Goal: Task Accomplishment & Management: Complete application form

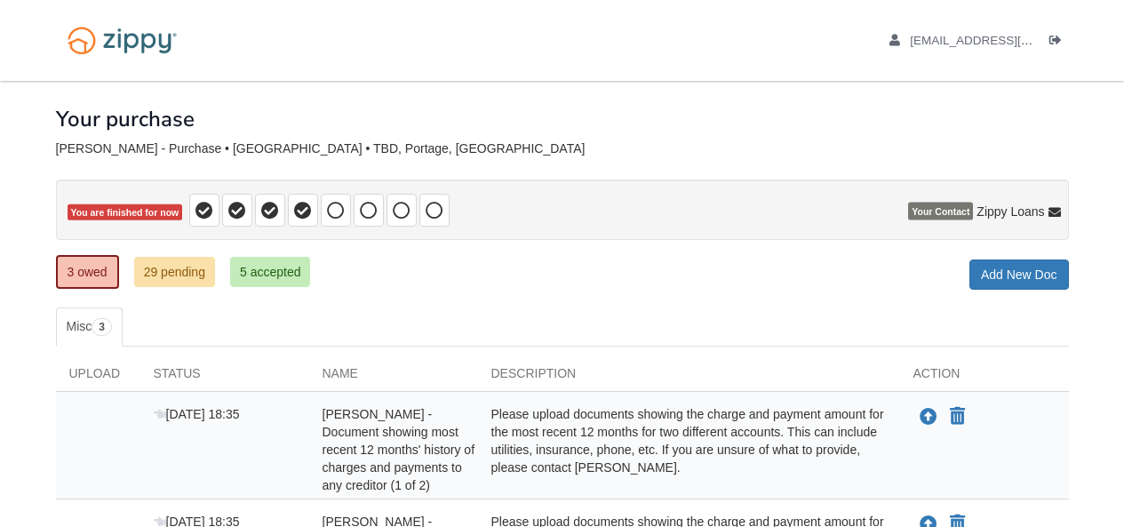
scroll to position [320, 0]
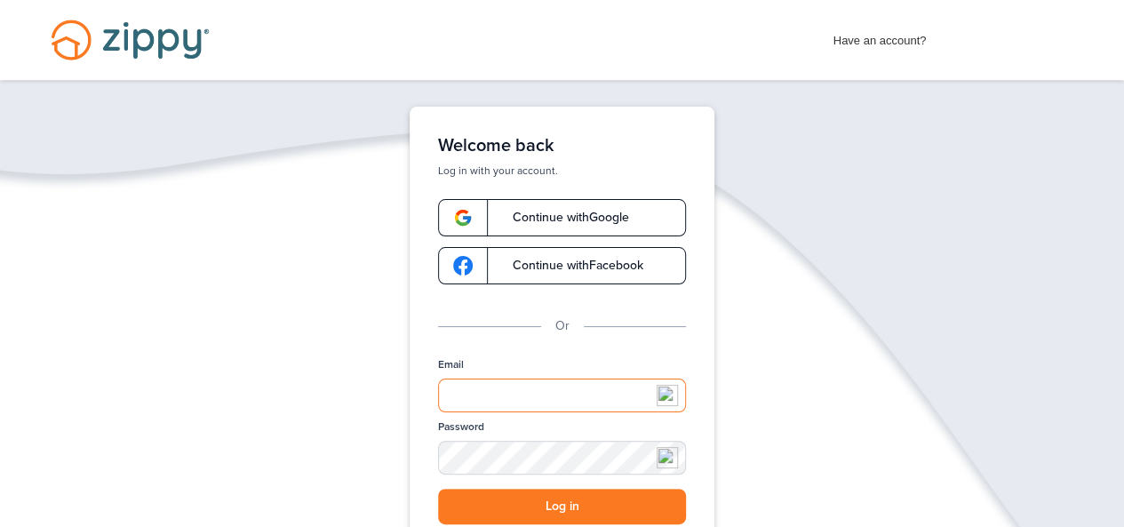
type input "**********"
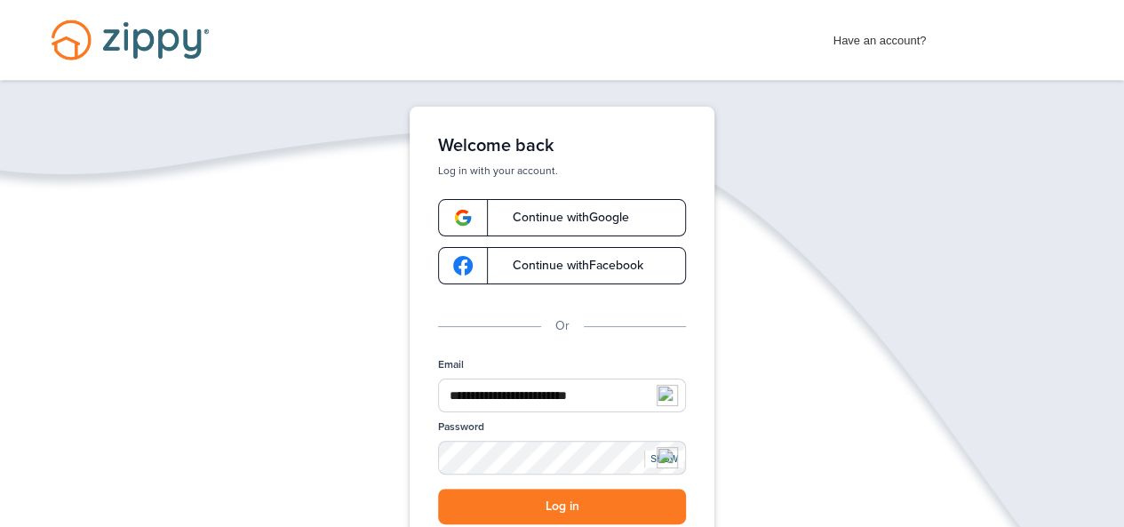
click at [569, 511] on button "Log in" at bounding box center [562, 507] width 248 height 36
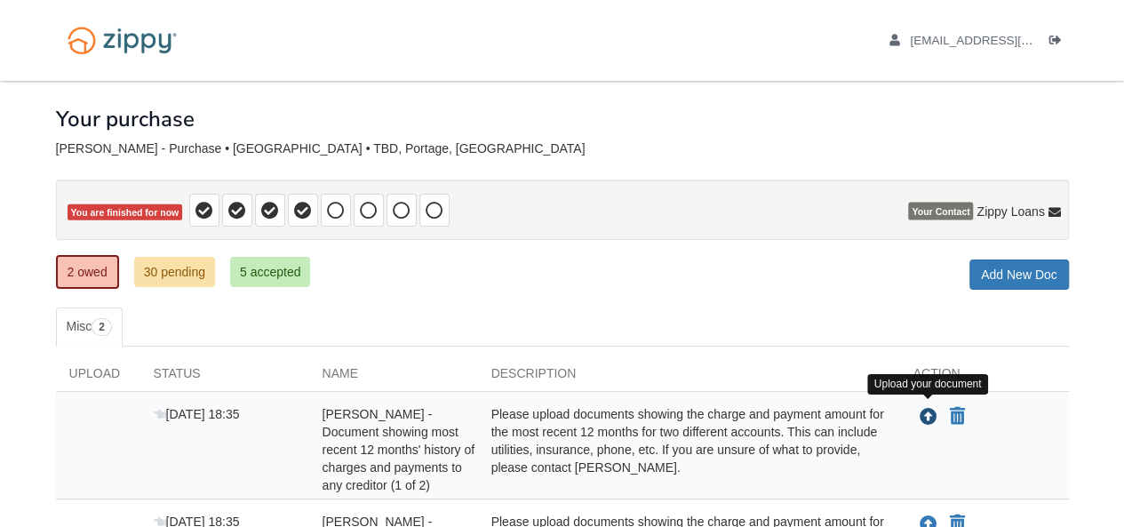
click at [923, 411] on icon "Upload Harold Witherow - Document showing most recent 12 months' history of cha…" at bounding box center [929, 418] width 18 height 18
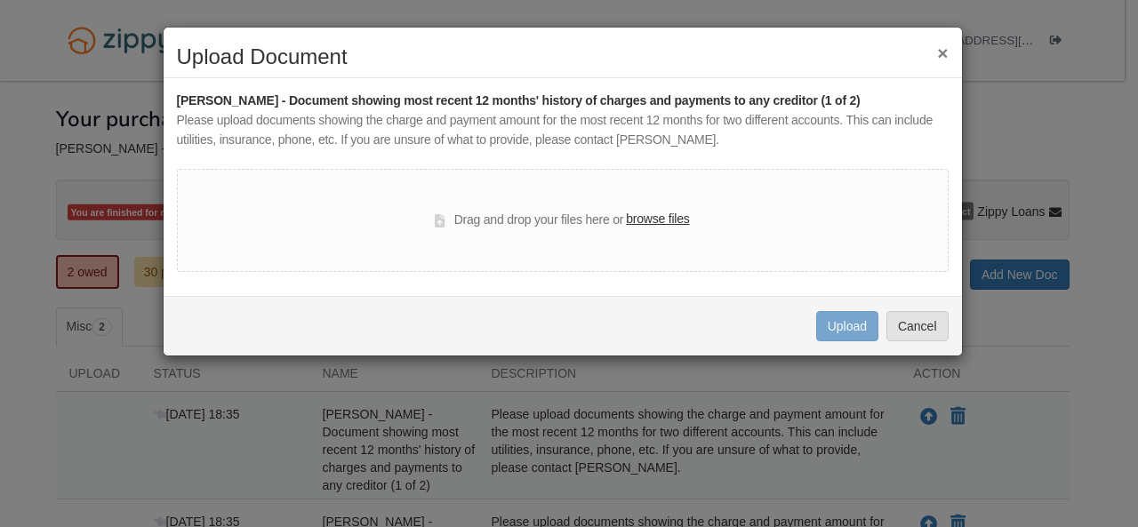
click at [658, 222] on label "browse files" at bounding box center [657, 220] width 63 height 20
click at [0, 0] on input "browse files" at bounding box center [0, 0] width 0 height 0
click at [942, 52] on button "×" at bounding box center [942, 53] width 11 height 19
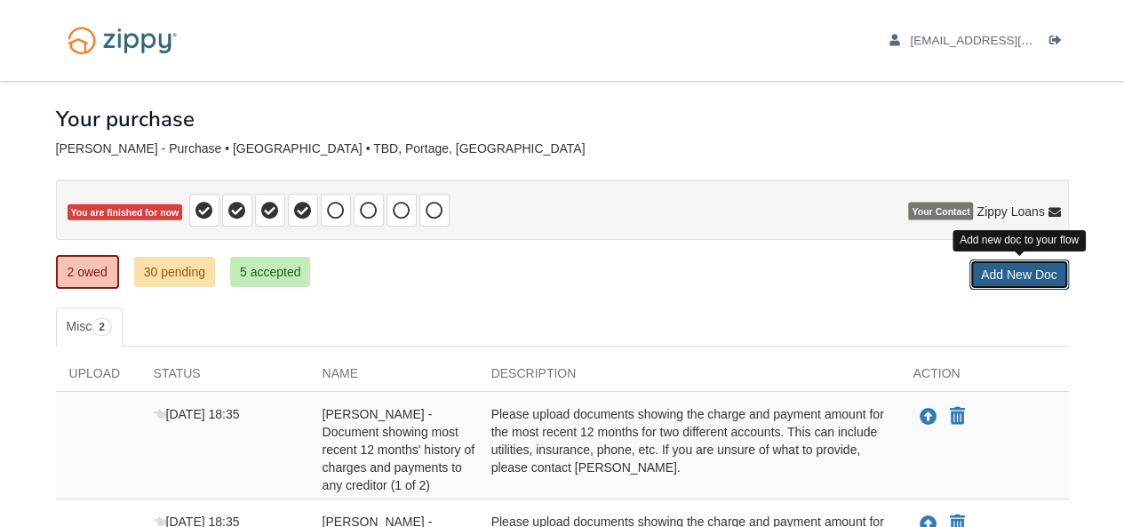
click at [1042, 268] on link "Add New Doc" at bounding box center [1020, 275] width 100 height 30
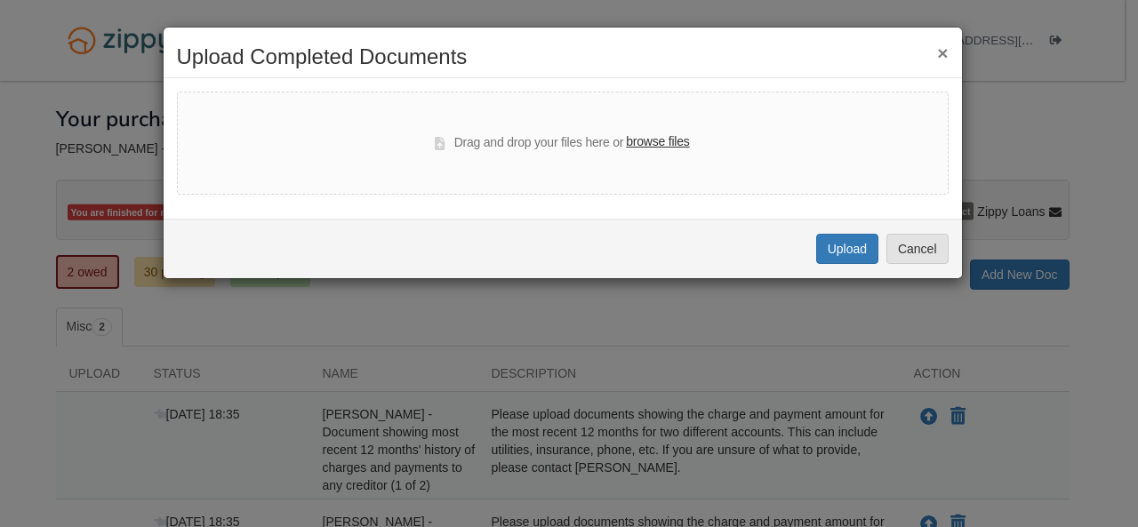
click at [667, 140] on label "browse files" at bounding box center [657, 142] width 63 height 20
click at [0, 0] on input "browse files" at bounding box center [0, 0] width 0 height 0
click at [912, 252] on button "Cancel" at bounding box center [917, 249] width 62 height 30
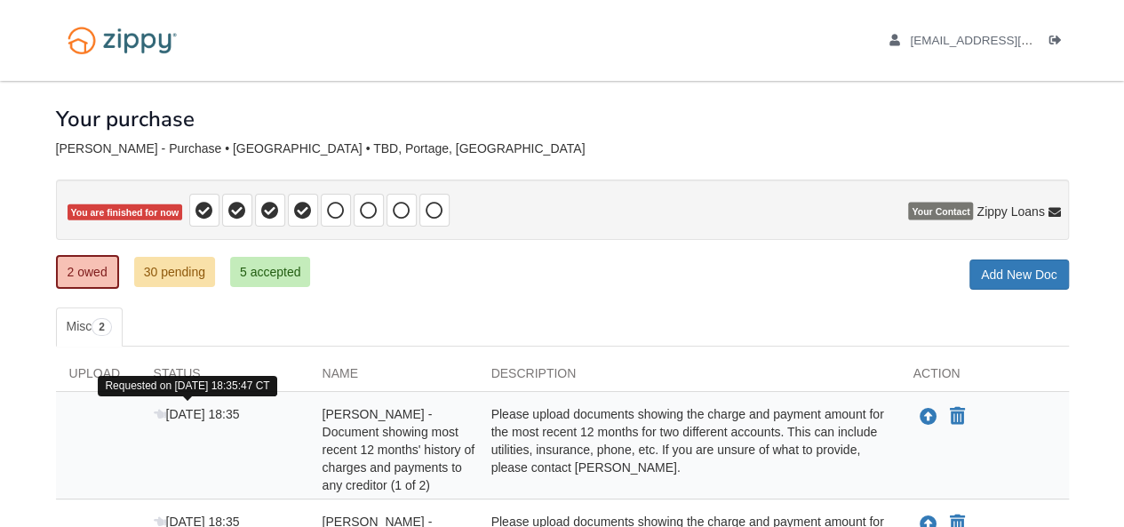
click at [161, 412] on icon at bounding box center [160, 415] width 12 height 12
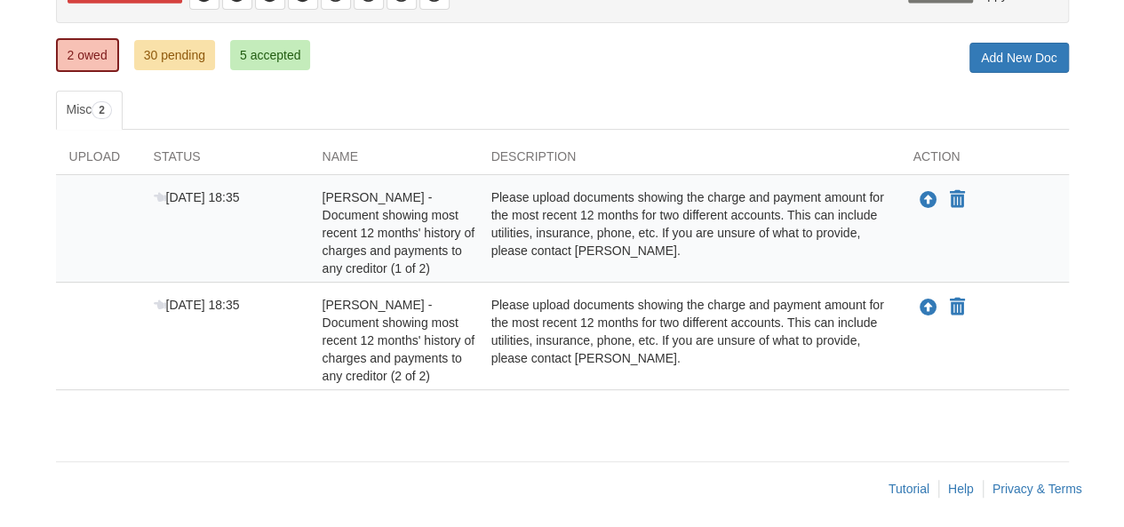
scroll to position [218, 0]
click at [265, 49] on link "5 accepted" at bounding box center [270, 54] width 81 height 30
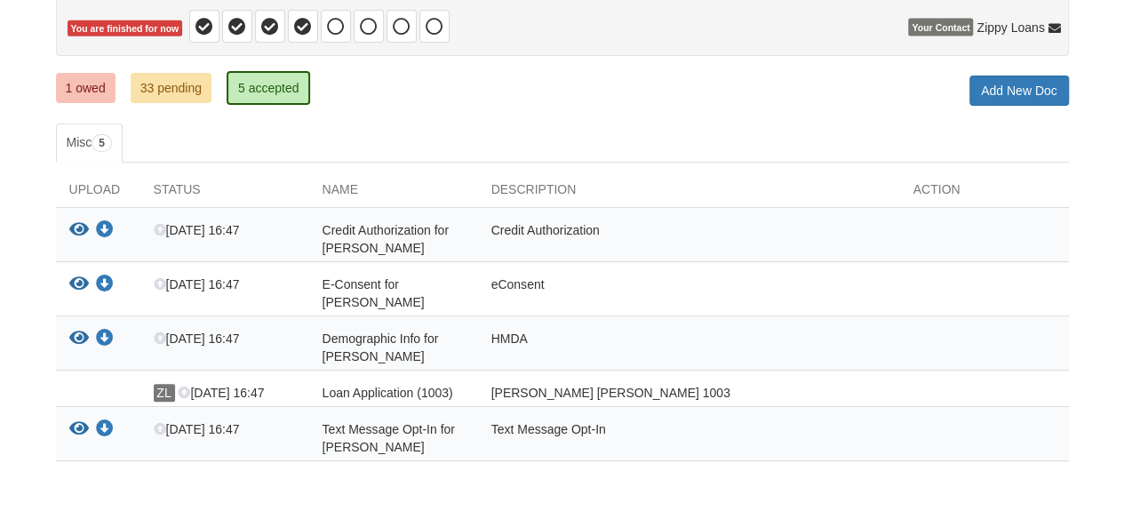
scroll to position [148, 0]
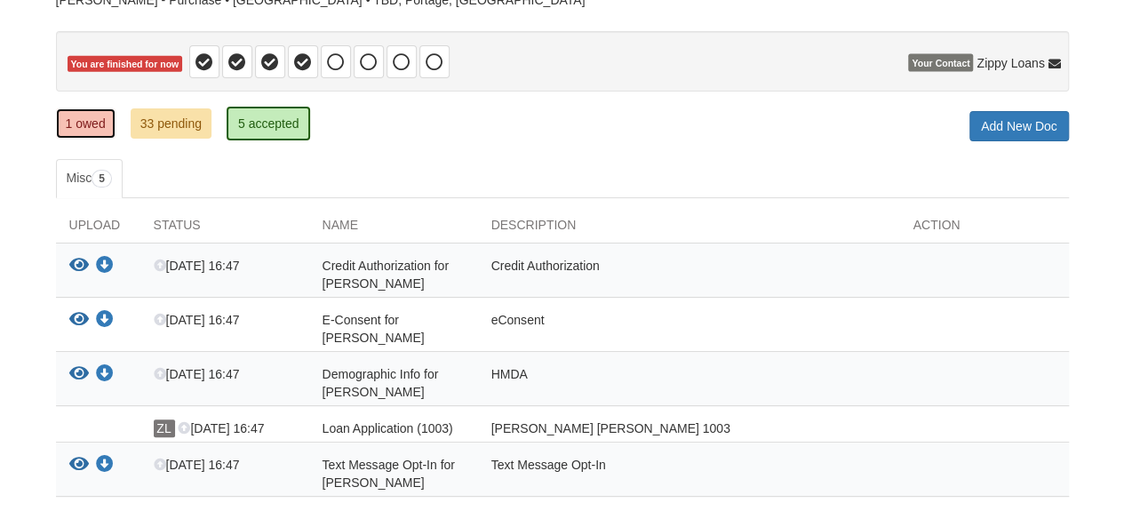
click at [98, 120] on link "1 owed" at bounding box center [86, 123] width 60 height 30
